Goal: Information Seeking & Learning: Learn about a topic

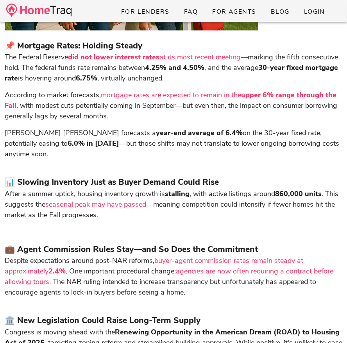
click at [61, 9] on img at bounding box center [38, 11] width 65 height 14
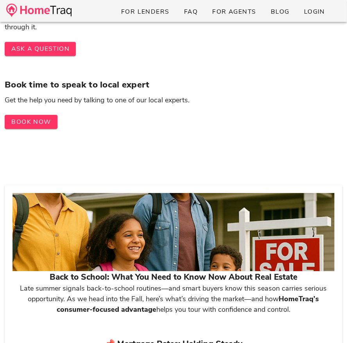
scroll to position [1746, 0]
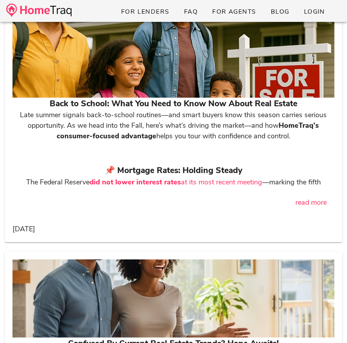
click at [99, 78] on div at bounding box center [174, 59] width 322 height 78
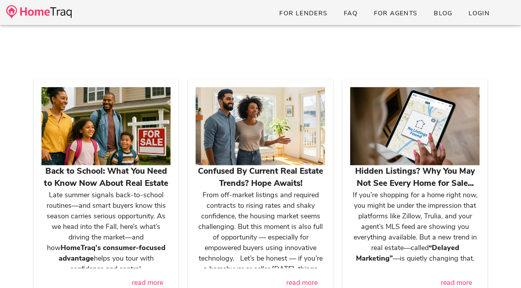
scroll to position [1093, 0]
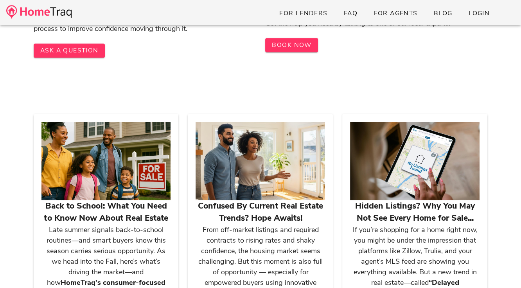
click at [124, 137] on div at bounding box center [105, 161] width 129 height 78
